Goal: Information Seeking & Learning: Learn about a topic

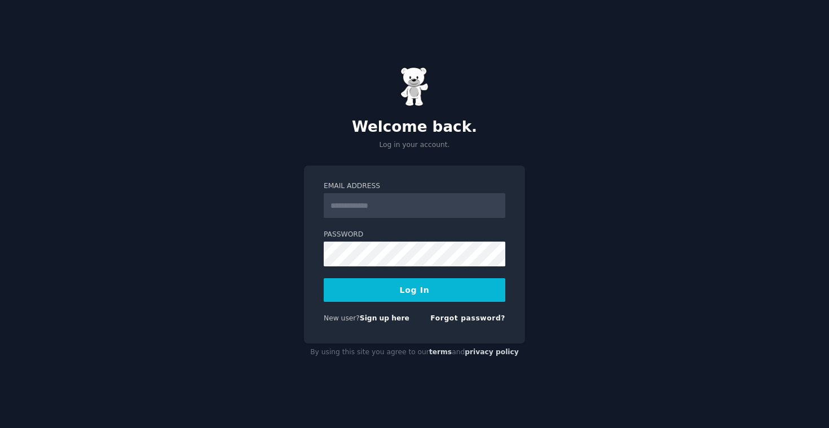
click at [382, 209] on input "Email Address" at bounding box center [415, 205] width 182 height 25
click at [241, 229] on div "Welcome back. Log in your account. Email Address Password Log In New user? Sign…" at bounding box center [414, 214] width 829 height 428
click at [379, 205] on input "Email Address" at bounding box center [415, 205] width 182 height 25
type input "**********"
click at [376, 293] on button "Log In" at bounding box center [415, 290] width 182 height 24
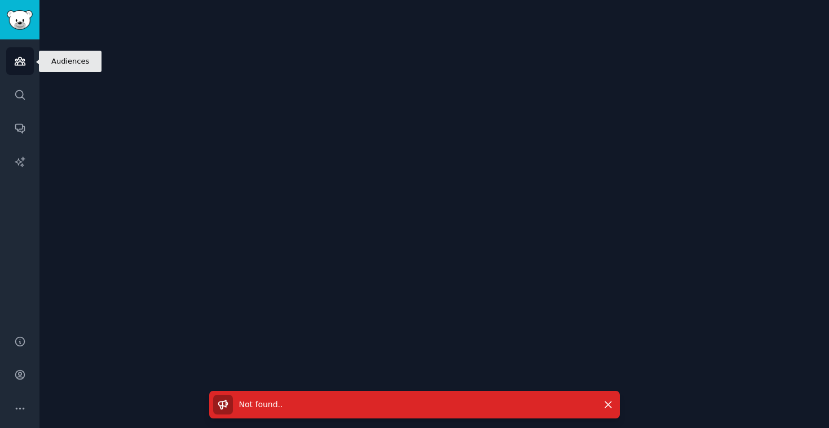
click at [16, 73] on link "Audiences" at bounding box center [20, 61] width 28 height 28
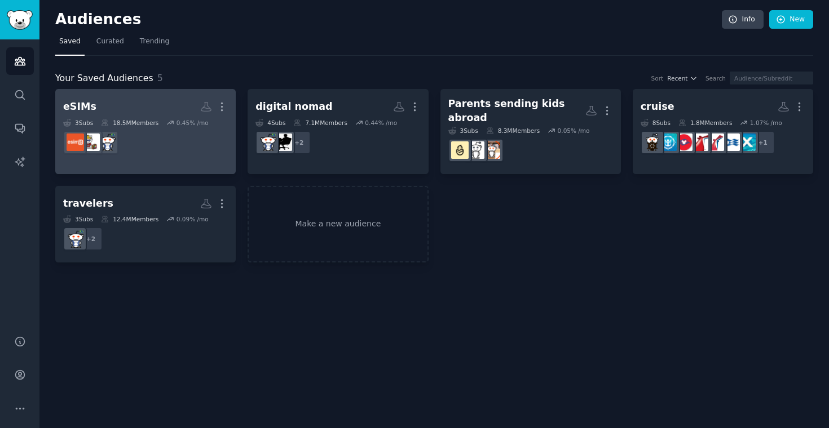
click at [149, 121] on div "18.5M Members" at bounding box center [129, 123] width 57 height 8
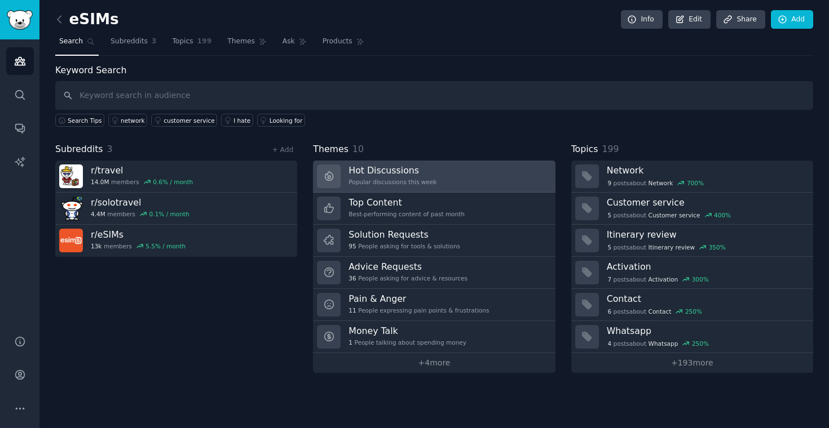
click at [423, 180] on div "Popular discussions this week" at bounding box center [392, 182] width 88 height 8
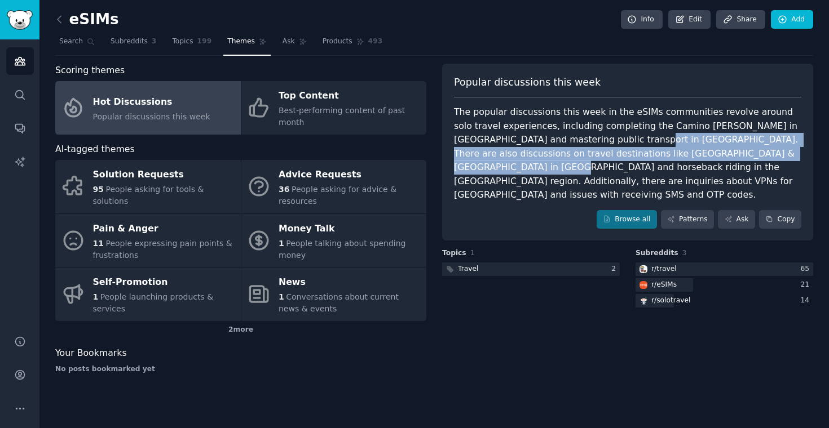
drag, startPoint x: 602, startPoint y: 139, endPoint x: 769, endPoint y: 153, distance: 168.0
click at [769, 153] on div "The popular discussions this week in the eSIMs communities revolve around solo …" at bounding box center [627, 153] width 347 height 97
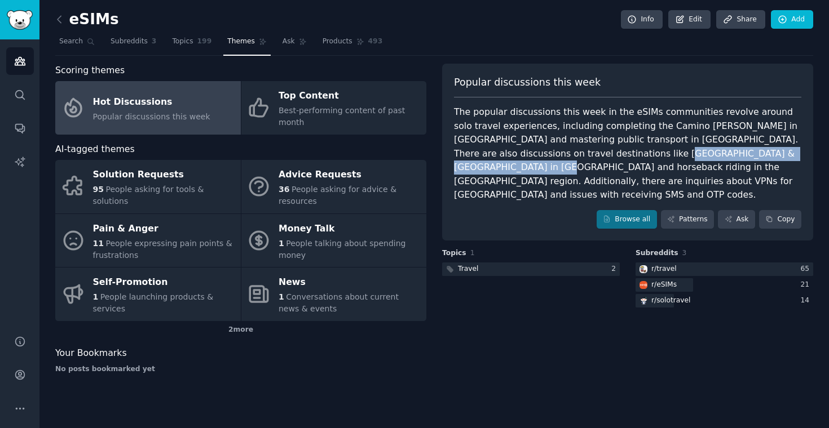
drag, startPoint x: 582, startPoint y: 154, endPoint x: 754, endPoint y: 157, distance: 171.9
click at [754, 157] on div "The popular discussions this week in the eSIMs communities revolve around solo …" at bounding box center [627, 153] width 347 height 97
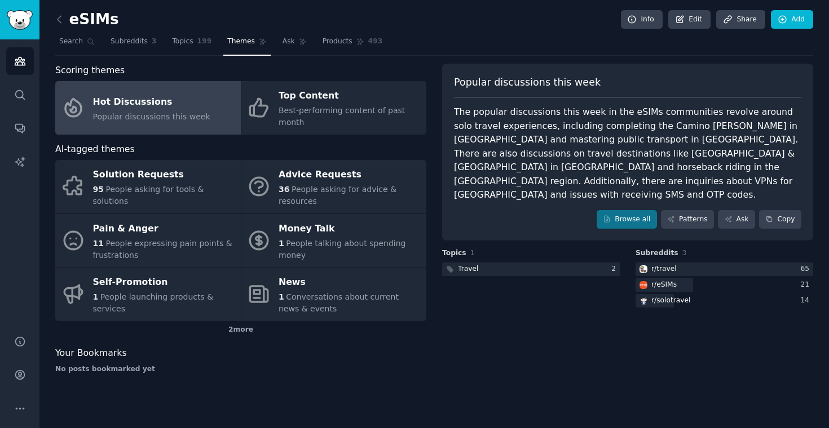
click at [519, 163] on div "The popular discussions this week in the eSIMs communities revolve around solo …" at bounding box center [627, 153] width 347 height 97
drag, startPoint x: 470, startPoint y: 152, endPoint x: 526, endPoint y: 151, distance: 56.9
click at [526, 151] on div "The popular discussions this week in the eSIMs communities revolve around solo …" at bounding box center [627, 153] width 347 height 97
copy div "Himeji & Kobe"
drag, startPoint x: 678, startPoint y: 152, endPoint x: 727, endPoint y: 150, distance: 49.7
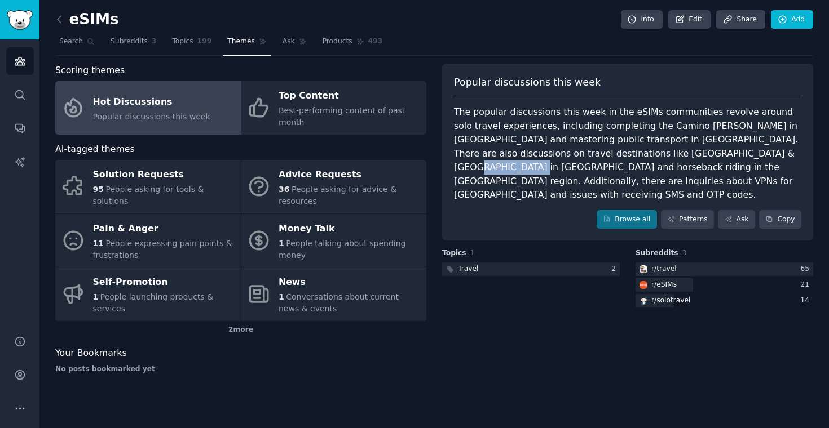
click at [727, 150] on div "The popular discussions this week in the eSIMs communities revolve around solo …" at bounding box center [627, 153] width 347 height 97
copy div "Kazakh Altai"
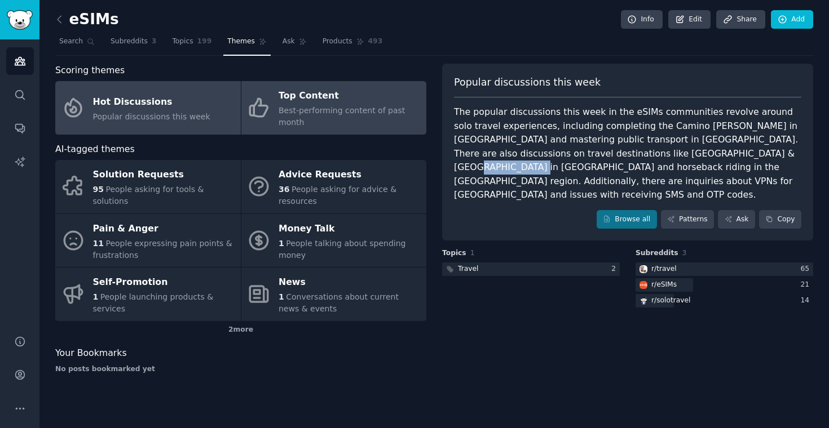
click at [344, 108] on span "Best-performing content of past month" at bounding box center [341, 116] width 126 height 21
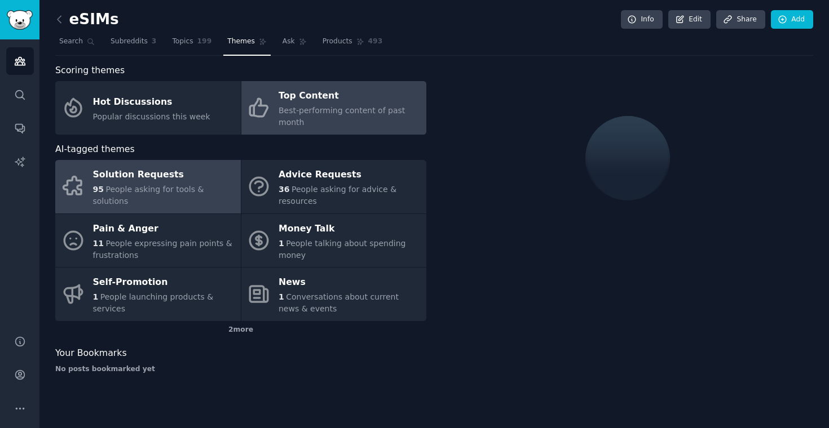
click at [162, 197] on span "People asking for tools & solutions" at bounding box center [148, 195] width 111 height 21
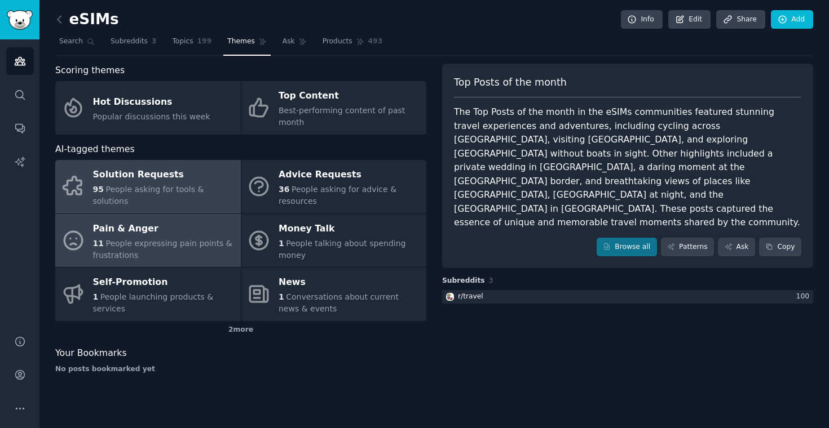
click at [186, 236] on div "Pain & Anger" at bounding box center [164, 229] width 142 height 18
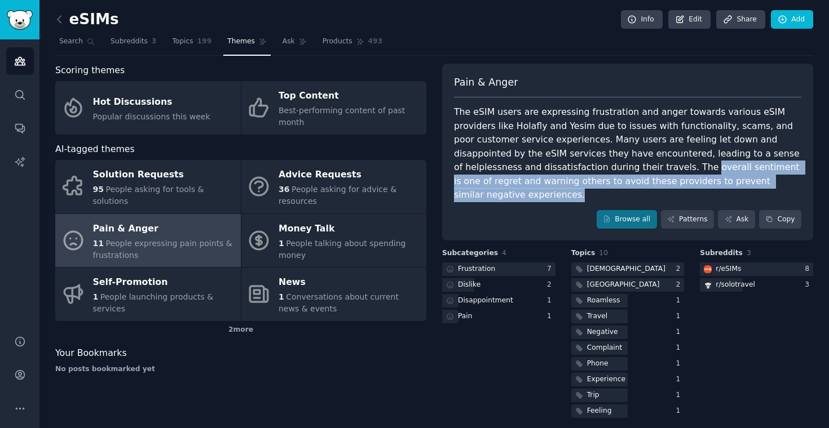
drag, startPoint x: 611, startPoint y: 165, endPoint x: 764, endPoint y: 178, distance: 153.4
click at [764, 178] on div "The eSIM users are expressing frustration and anger towards various eSIM provid…" at bounding box center [627, 153] width 347 height 97
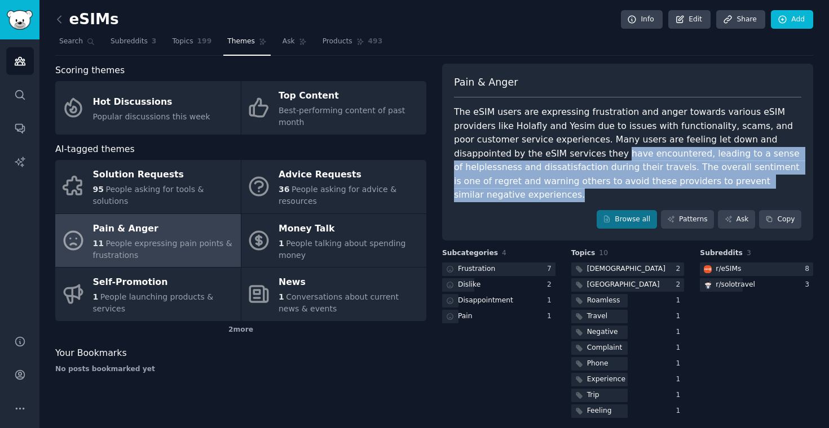
drag, startPoint x: 762, startPoint y: 179, endPoint x: 508, endPoint y: 151, distance: 254.6
click at [508, 152] on div "The eSIM users are expressing frustration and anger towards various eSIM provid…" at bounding box center [627, 153] width 347 height 97
click at [508, 151] on div "The eSIM users are expressing frustration and anger towards various eSIM provid…" at bounding box center [627, 153] width 347 height 97
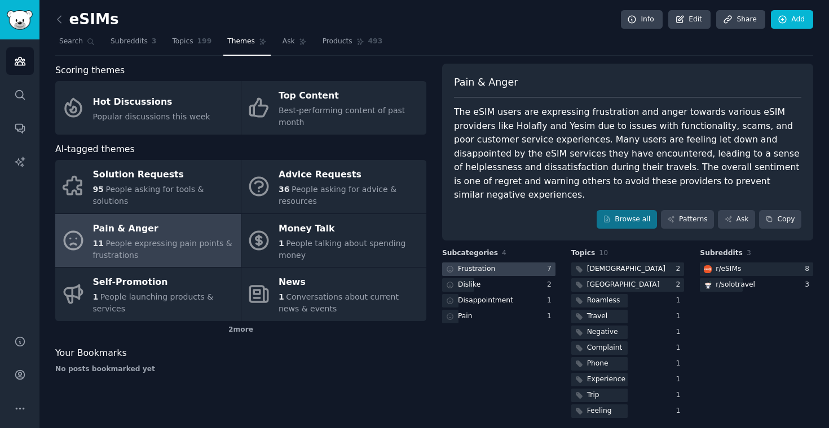
click at [482, 264] on div "Frustration" at bounding box center [476, 269] width 37 height 10
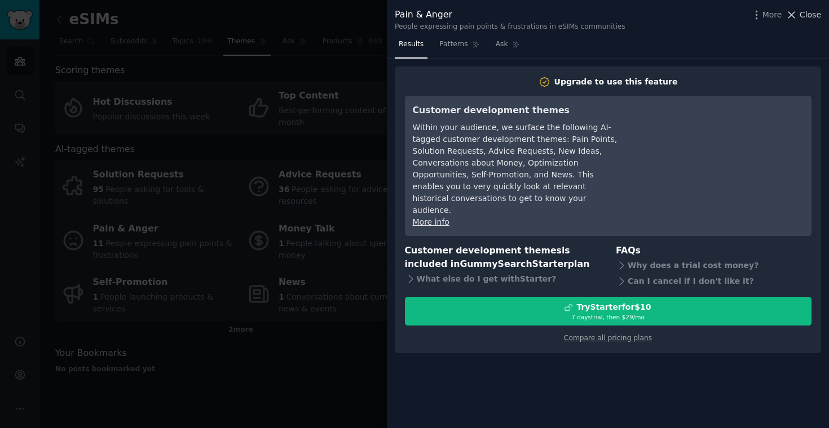
click at [791, 15] on icon at bounding box center [792, 15] width 6 height 6
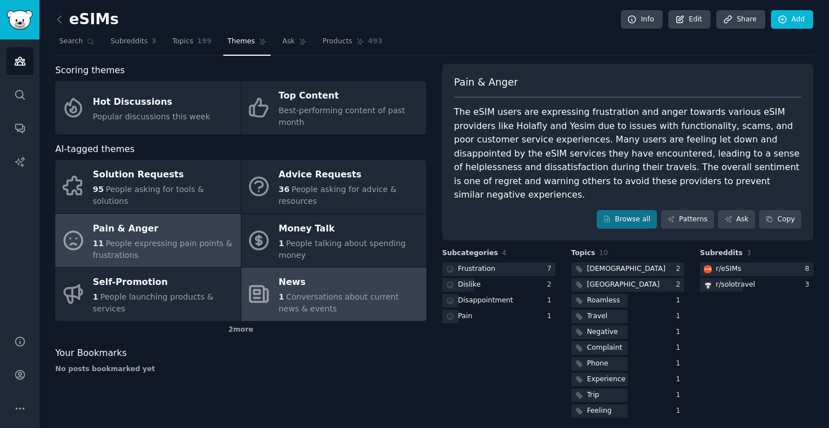
click at [321, 280] on div "News" at bounding box center [349, 283] width 142 height 18
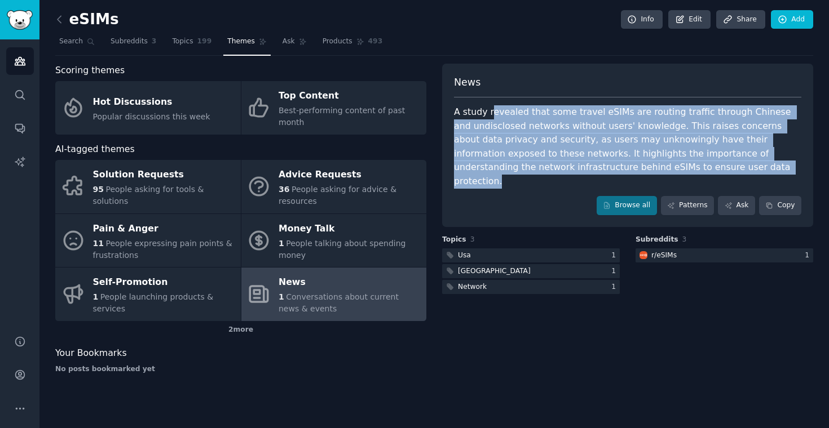
drag, startPoint x: 492, startPoint y: 111, endPoint x: 731, endPoint y: 166, distance: 244.6
click at [731, 166] on div "A study revealed that some travel eSIMs are routing traffic through Chinese and…" at bounding box center [627, 146] width 347 height 83
click at [714, 166] on div "A study revealed that some travel eSIMs are routing traffic through Chinese and…" at bounding box center [627, 146] width 347 height 83
drag, startPoint x: 714, startPoint y: 166, endPoint x: 446, endPoint y: 112, distance: 273.2
click at [446, 112] on div "News A study revealed that some travel eSIMs are routing traffic through Chines…" at bounding box center [627, 145] width 371 height 163
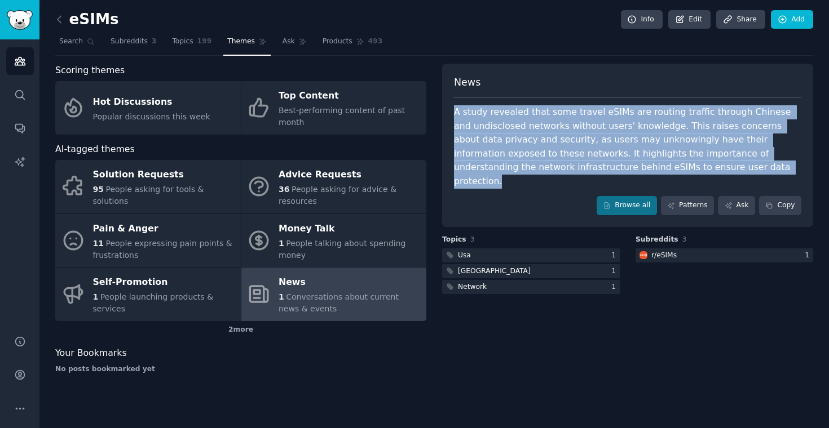
click at [464, 116] on div "A study revealed that some travel eSIMs are routing traffic through Chinese and…" at bounding box center [627, 146] width 347 height 83
drag, startPoint x: 454, startPoint y: 112, endPoint x: 693, endPoint y: 169, distance: 246.4
click at [693, 169] on div "A study revealed that some travel eSIMs are routing traffic through Chinese and…" at bounding box center [627, 146] width 347 height 83
